Goal: Transaction & Acquisition: Purchase product/service

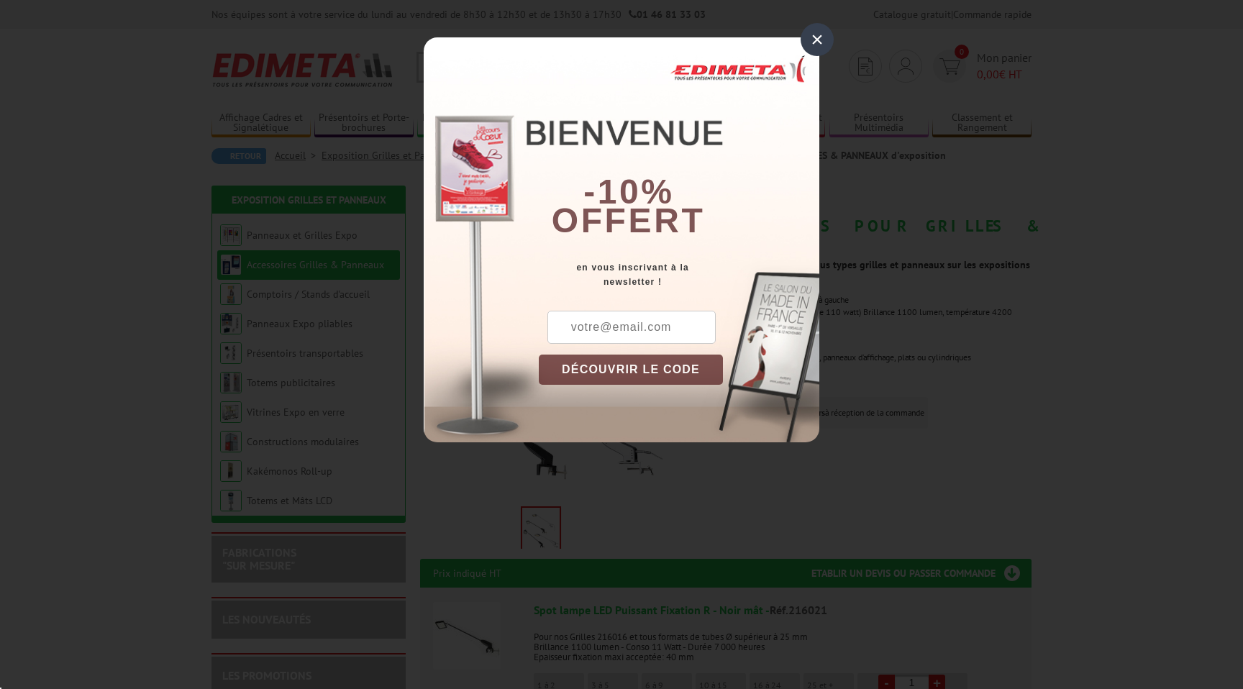
click at [676, 329] on input "text" at bounding box center [631, 327] width 168 height 33
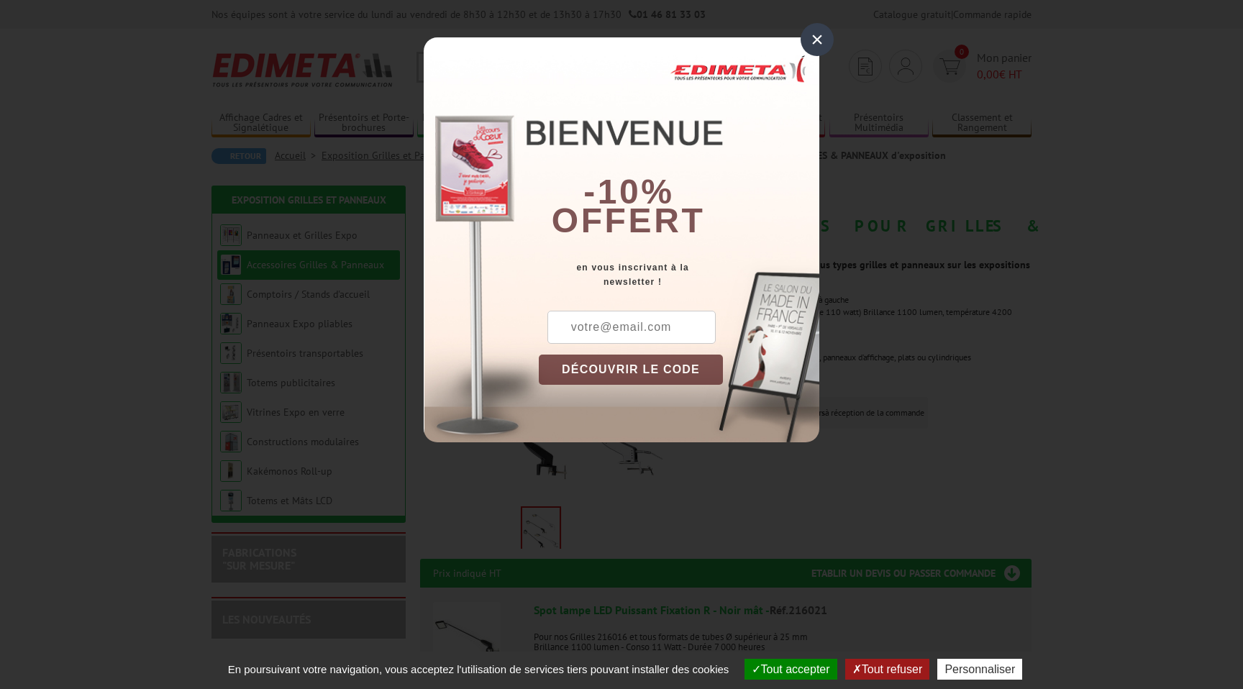
click at [663, 333] on input "text" at bounding box center [631, 327] width 168 height 33
type input "[PERSON_NAME][EMAIL_ADDRESS][DOMAIN_NAME]"
click at [659, 371] on button "DÉCOUVRIR LE CODE" at bounding box center [631, 370] width 184 height 30
drag, startPoint x: 563, startPoint y: 327, endPoint x: 655, endPoint y: 314, distance: 93.1
click at [656, 314] on div "New10" at bounding box center [609, 327] width 140 height 33
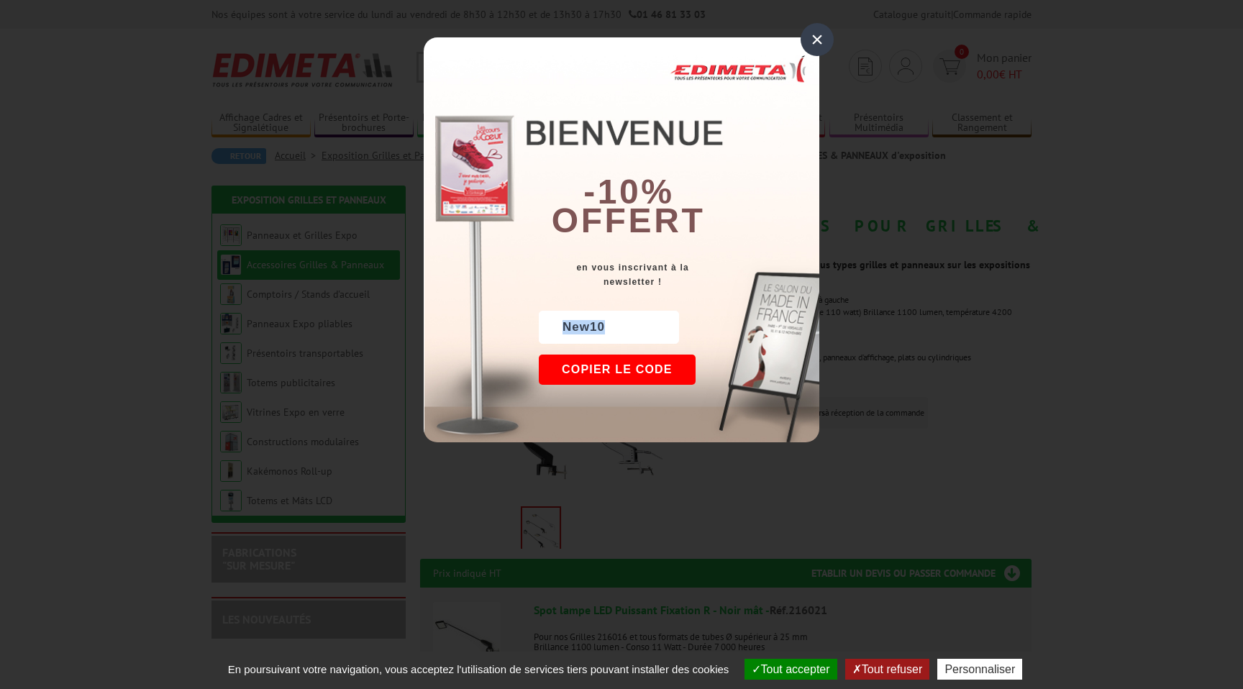
drag, startPoint x: 563, startPoint y: 329, endPoint x: 619, endPoint y: 329, distance: 56.1
click at [619, 329] on div "New10" at bounding box center [609, 327] width 140 height 33
copy div "New10"
click at [819, 52] on div "×" at bounding box center [817, 39] width 33 height 33
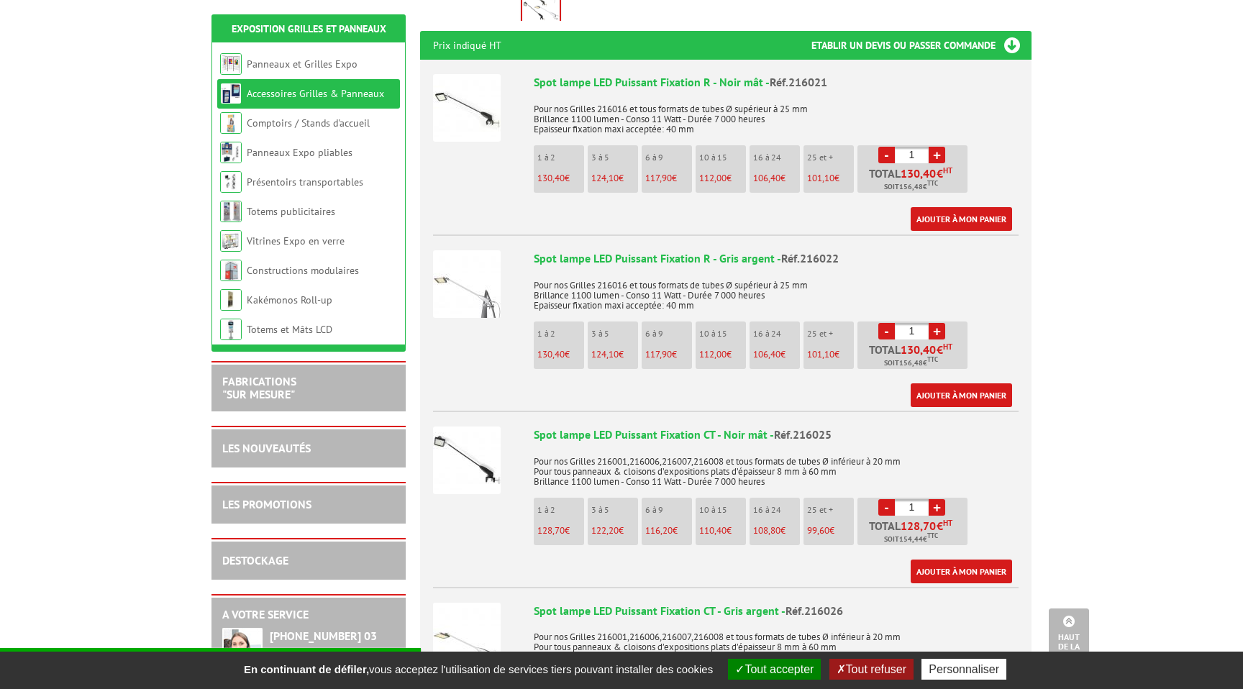
scroll to position [504, 0]
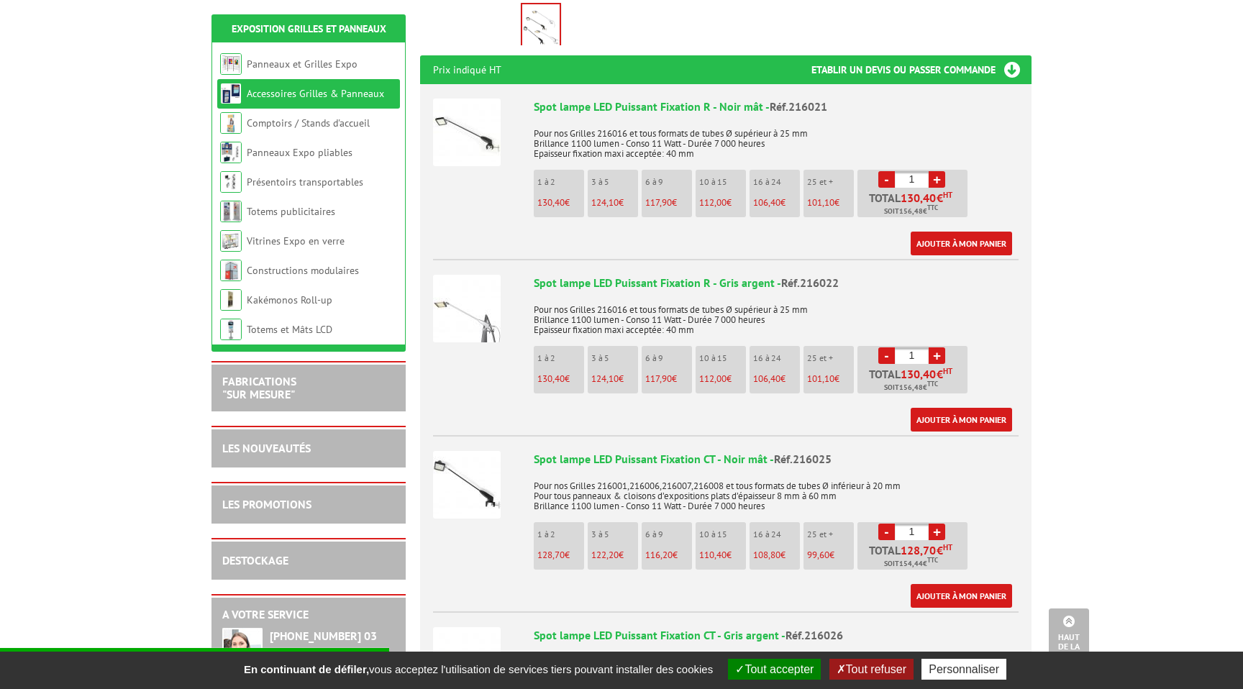
click at [459, 122] on img at bounding box center [467, 133] width 68 height 68
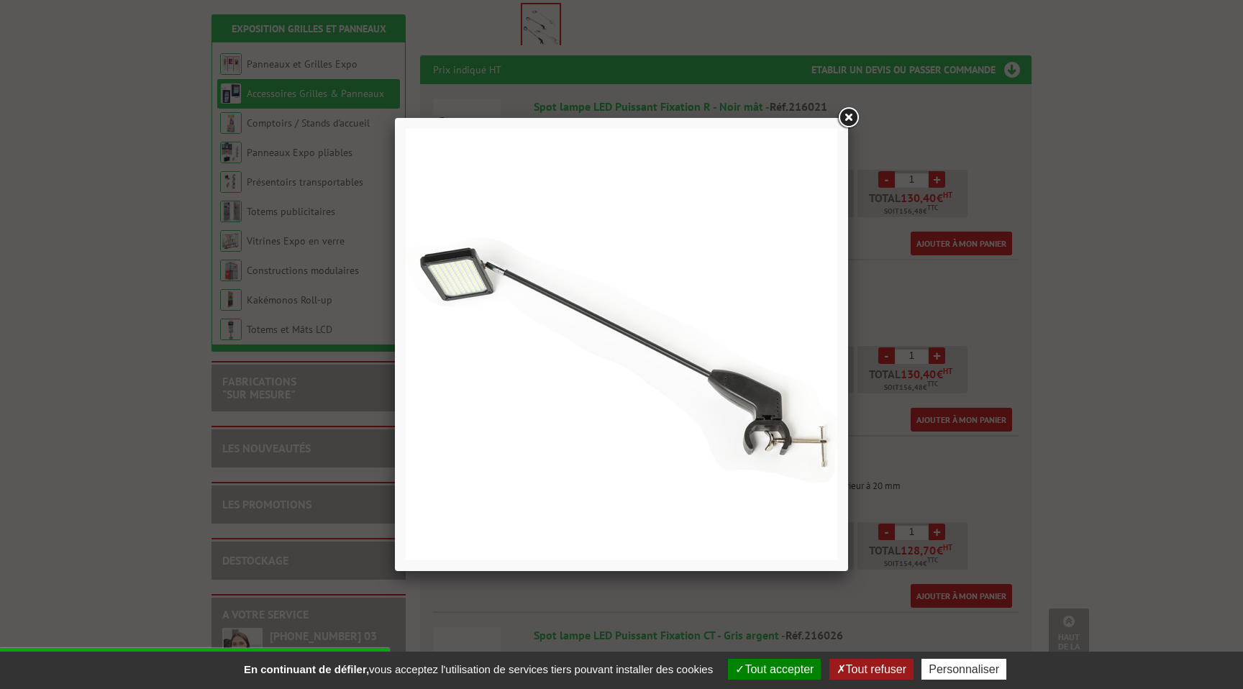
click at [852, 118] on link at bounding box center [848, 118] width 26 height 26
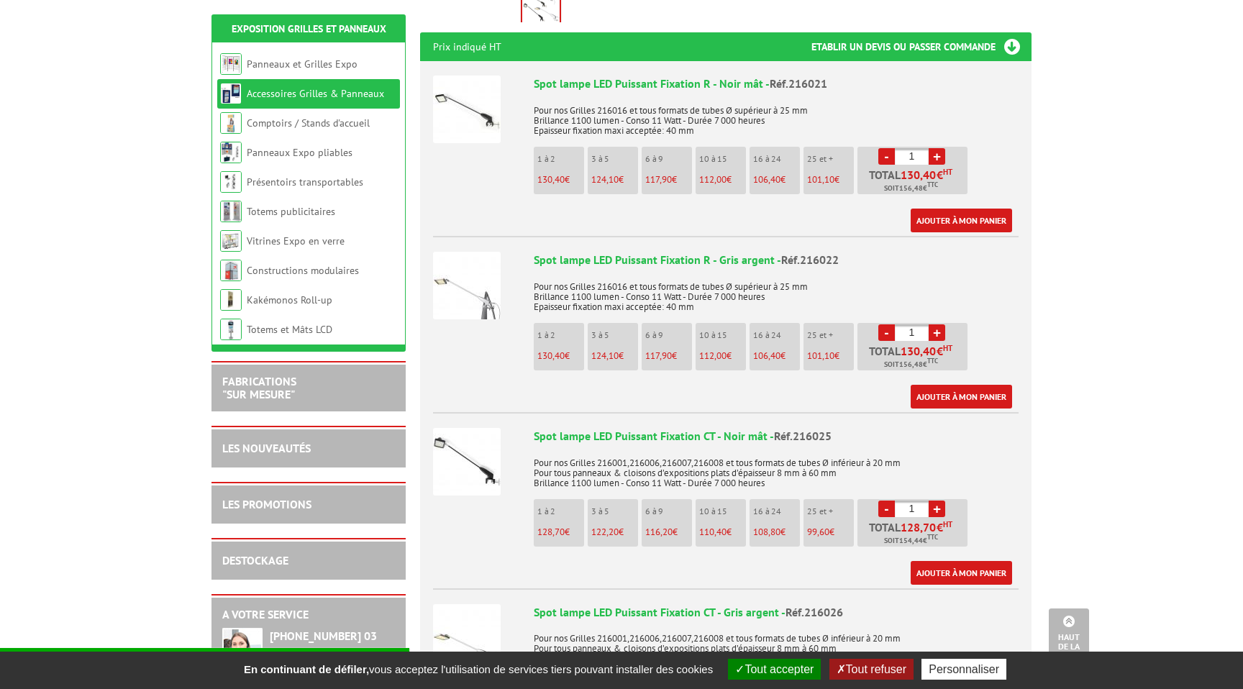
scroll to position [526, 0]
click at [937, 149] on link "+" at bounding box center [937, 157] width 17 height 17
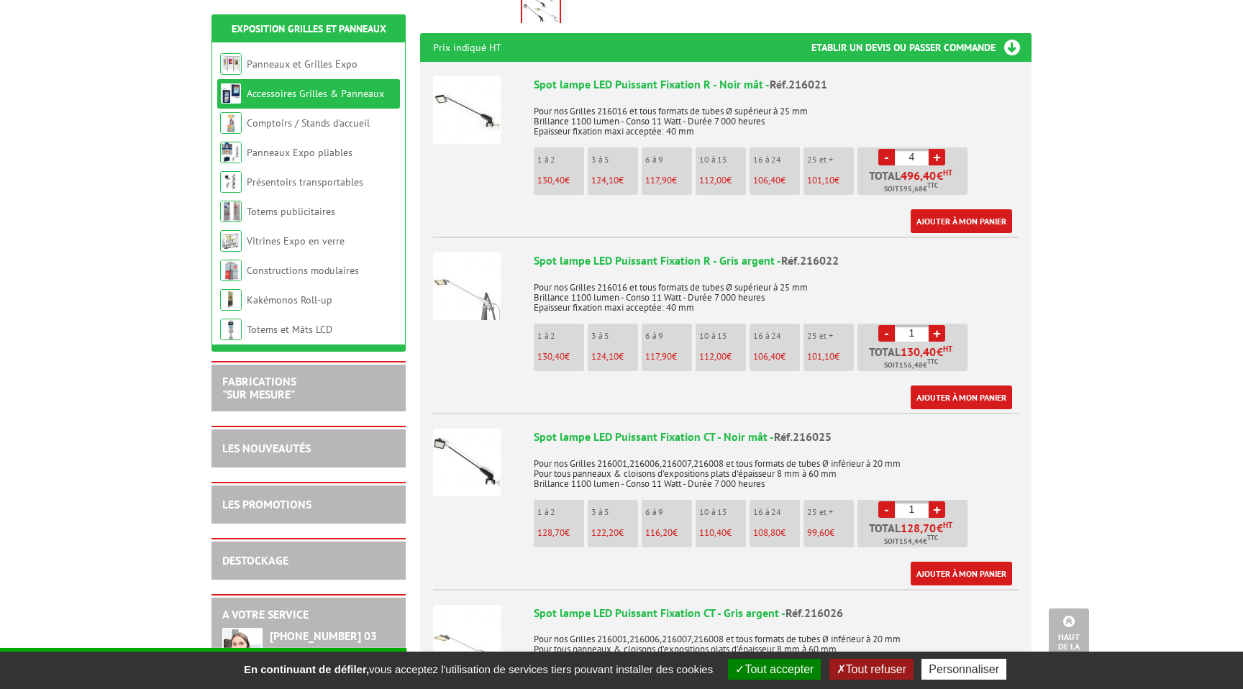
type input "5"
